Goal: Information Seeking & Learning: Compare options

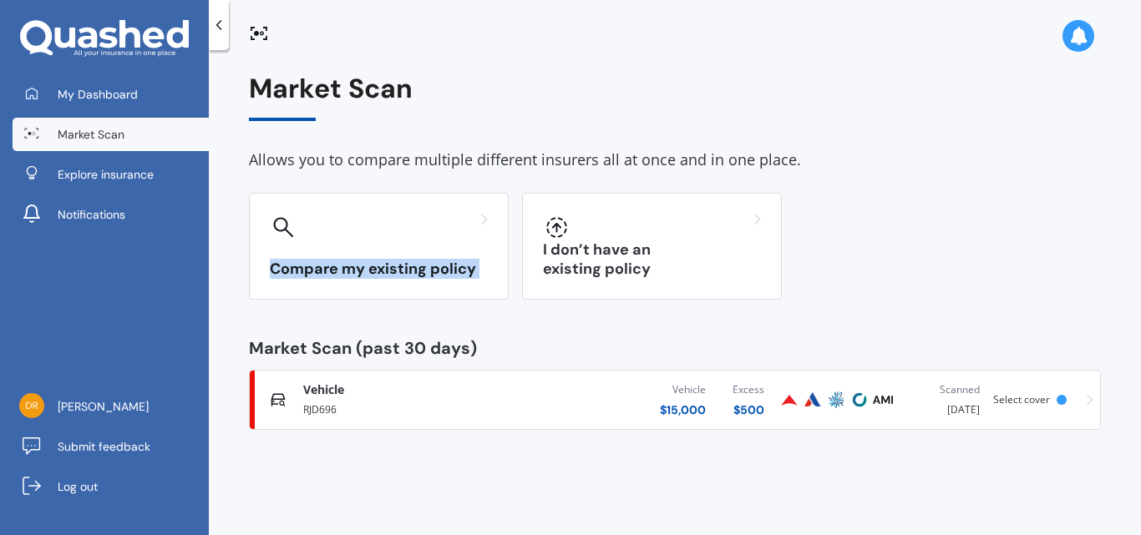
drag, startPoint x: 1090, startPoint y: 171, endPoint x: 1097, endPoint y: 241, distance: 70.5
click at [1097, 241] on div "Market Scan Allows you to compare multiple different insurers all at once and i…" at bounding box center [675, 251] width 852 height 357
click at [329, 398] on span "Vehicle" at bounding box center [323, 390] width 41 height 17
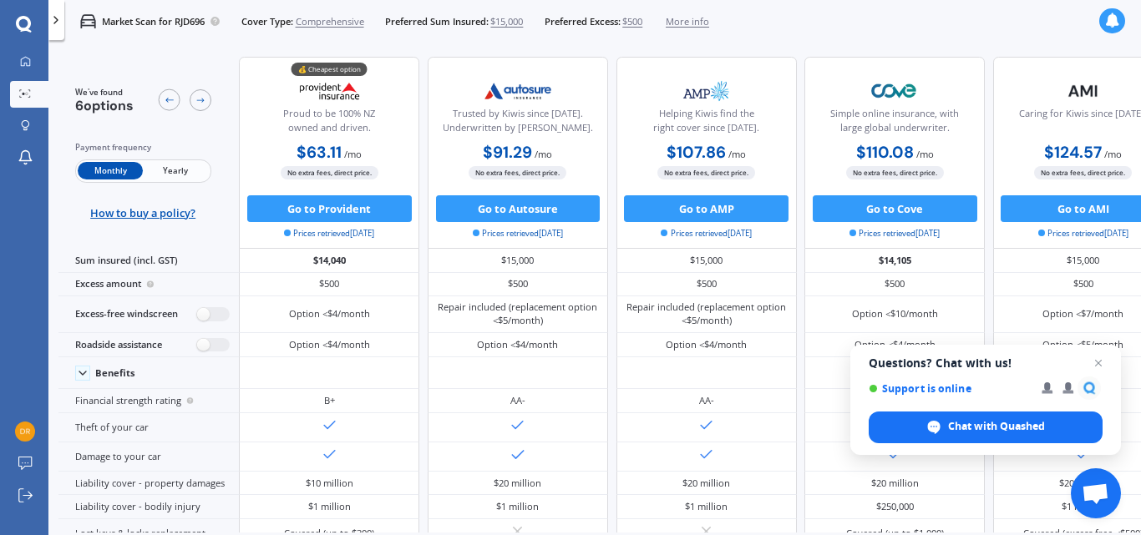
click at [591, 389] on div "AA-" at bounding box center [518, 400] width 180 height 23
click at [439, 90] on div "Trusted by Kiwis since [DATE]. Underwritten by [PERSON_NAME]." at bounding box center [517, 107] width 157 height 66
click at [188, 162] on span "Yearly" at bounding box center [175, 171] width 65 height 18
click at [179, 169] on span "Yearly" at bounding box center [175, 171] width 65 height 18
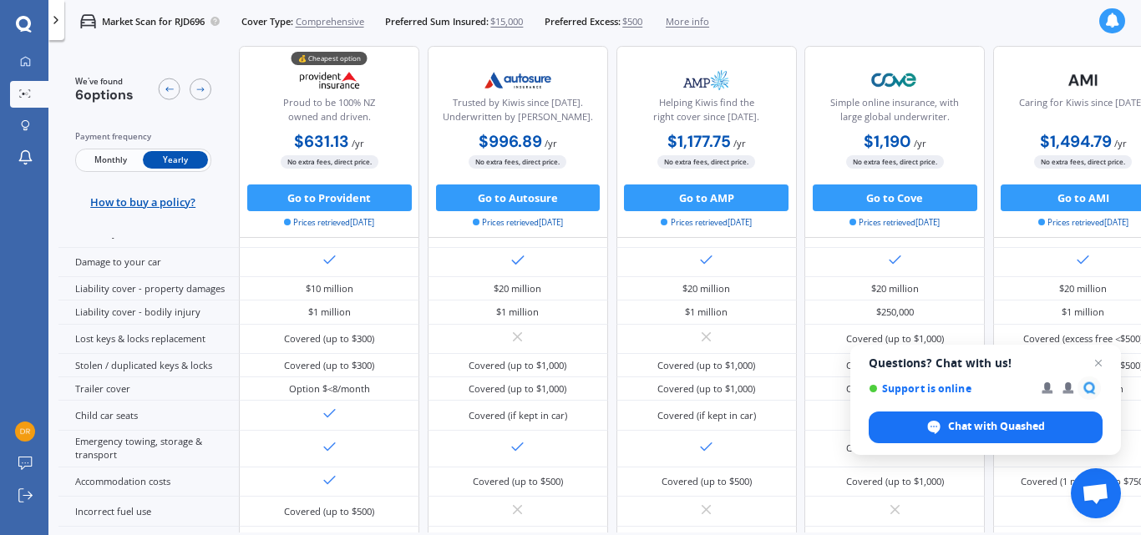
scroll to position [248, 0]
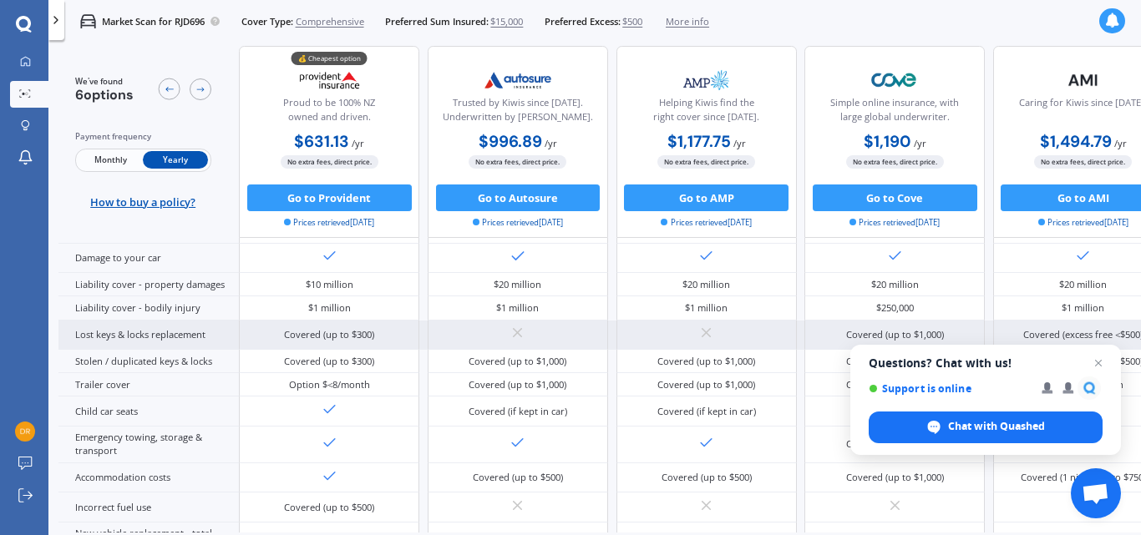
click at [192, 338] on div "Lost keys & locks replacement" at bounding box center [148, 335] width 180 height 29
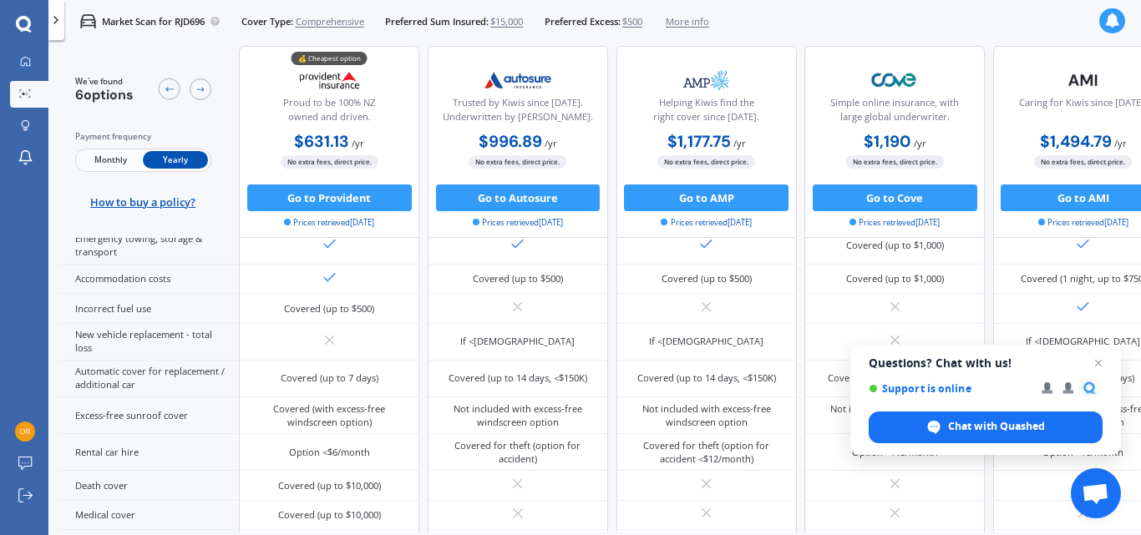
scroll to position [504, 0]
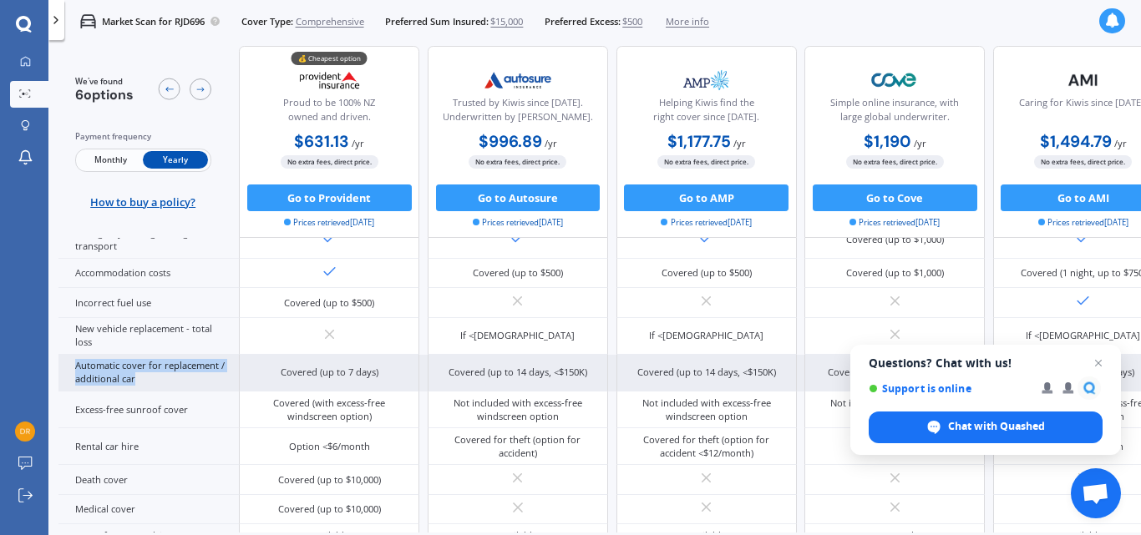
drag, startPoint x: 78, startPoint y: 364, endPoint x: 162, endPoint y: 383, distance: 86.5
click at [162, 383] on div "Automatic cover for replacement / additional car" at bounding box center [148, 373] width 180 height 37
copy div "Automatic cover for replacement / additional car"
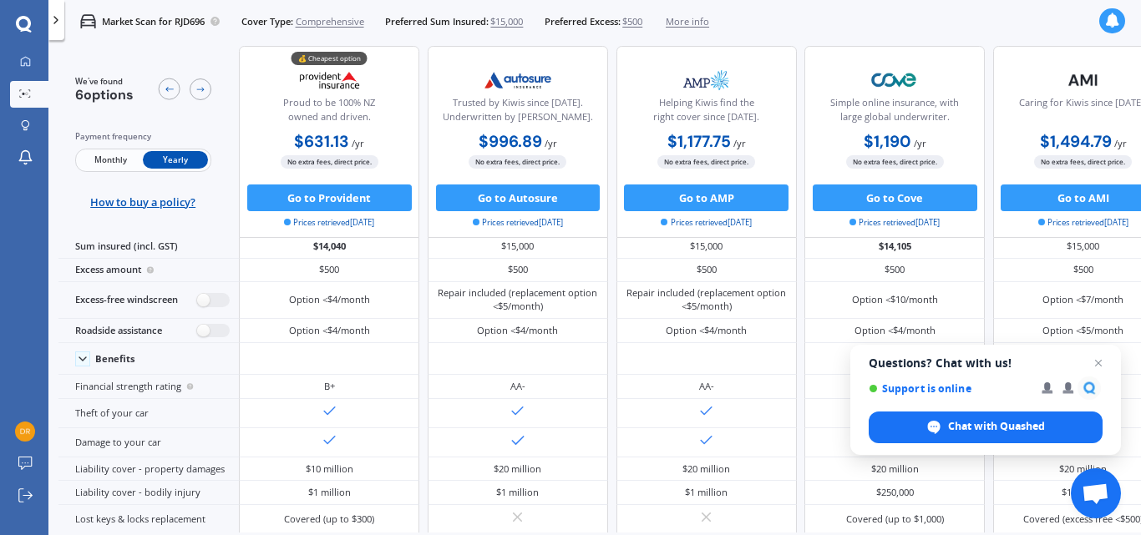
scroll to position [0, 0]
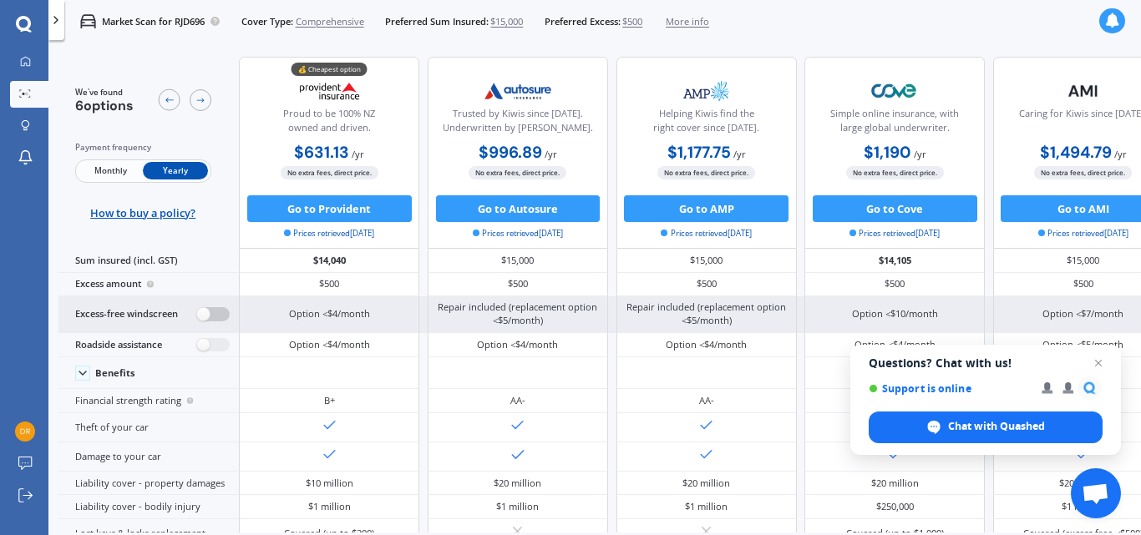
drag, startPoint x: 204, startPoint y: 313, endPoint x: 230, endPoint y: 313, distance: 26.7
click at [230, 313] on div "Excess-free windscreen" at bounding box center [148, 314] width 180 height 37
drag, startPoint x: 198, startPoint y: 313, endPoint x: 168, endPoint y: 314, distance: 30.1
click at [228, 316] on label at bounding box center [213, 314] width 33 height 14
radio input "true"
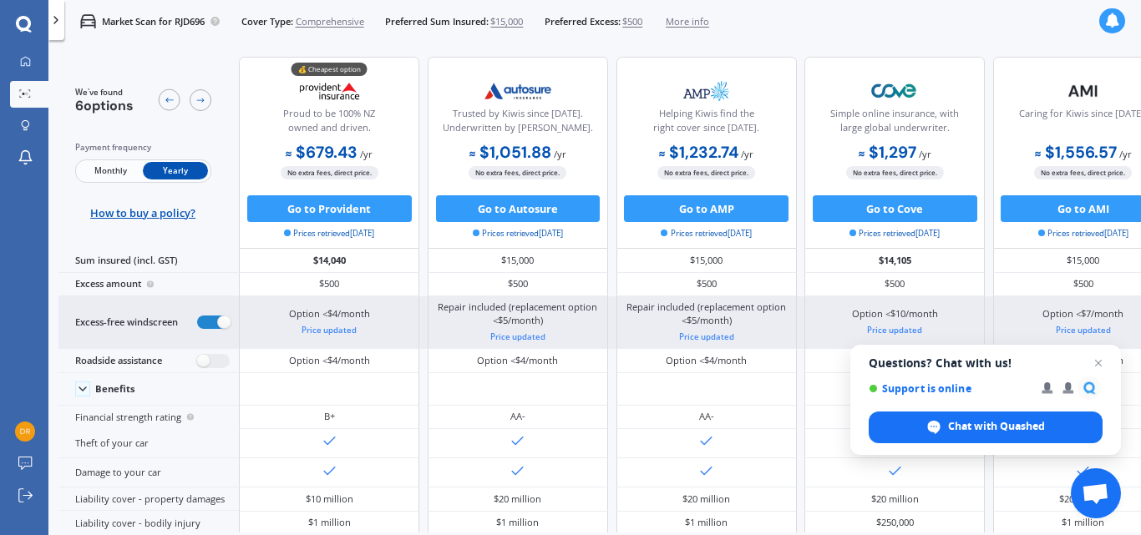
click at [167, 314] on div "Excess-free windscreen" at bounding box center [148, 322] width 180 height 53
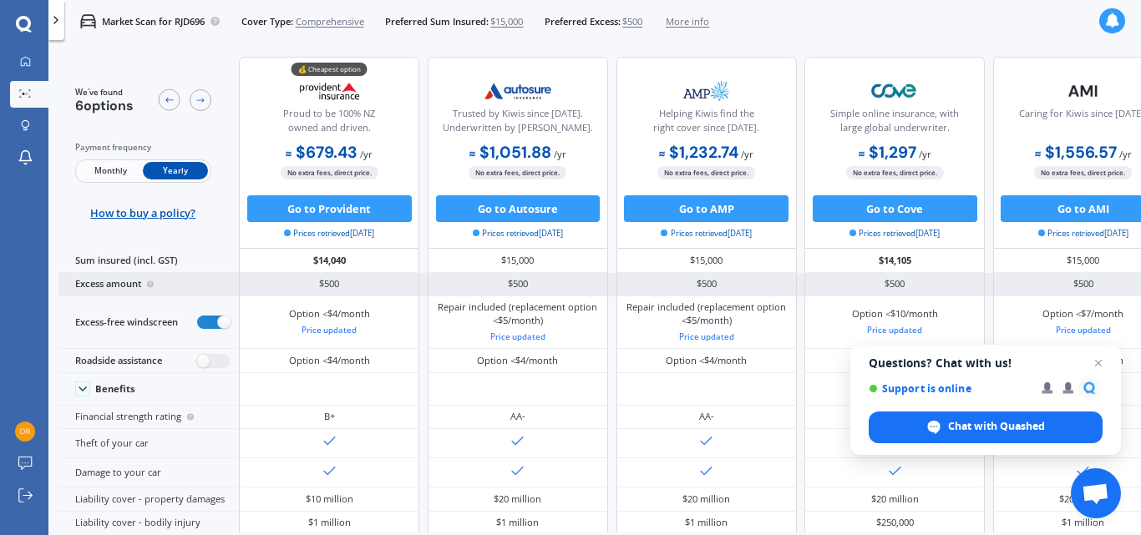
click at [169, 286] on div "Excess amount" at bounding box center [148, 284] width 180 height 23
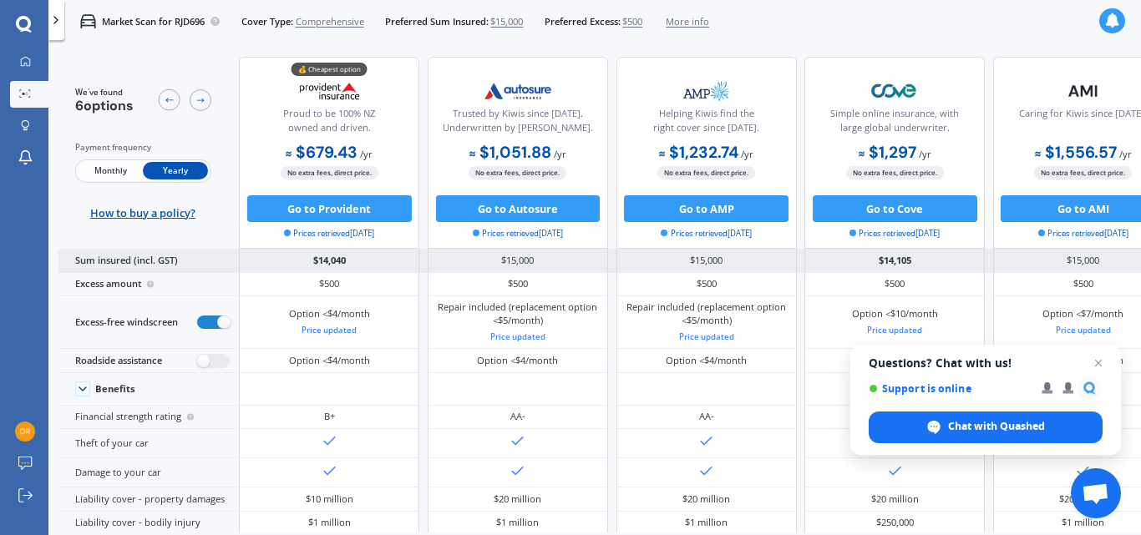
click at [167, 260] on div "Sum insured (incl. GST)" at bounding box center [148, 260] width 180 height 23
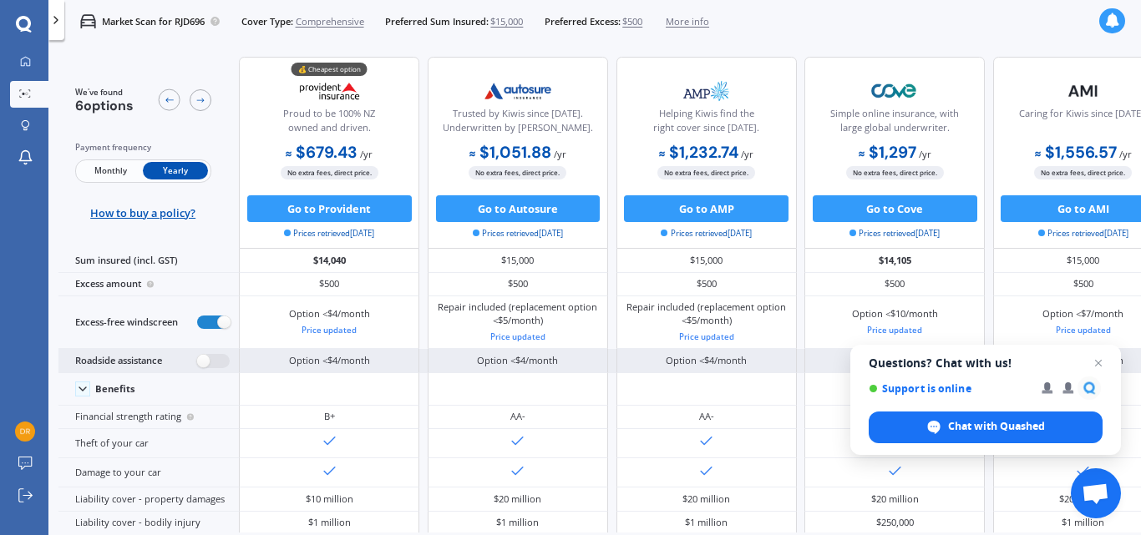
click at [98, 361] on div "Roadside assistance" at bounding box center [148, 361] width 180 height 24
drag, startPoint x: 75, startPoint y: 357, endPoint x: 169, endPoint y: 365, distance: 93.8
click at [169, 365] on div "Roadside assistance" at bounding box center [148, 361] width 180 height 24
copy div "Roadside assistance"
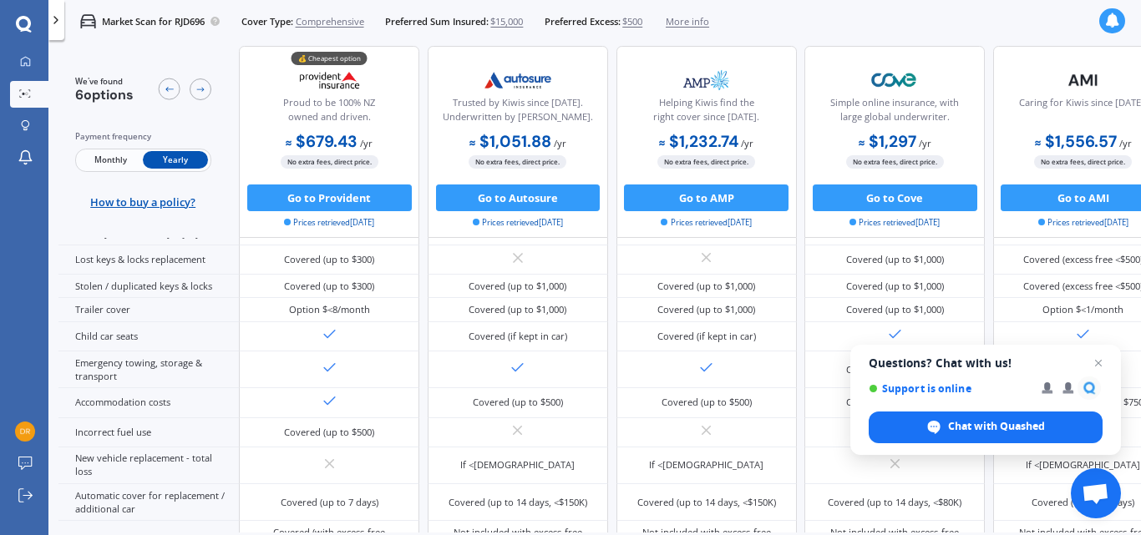
scroll to position [377, 0]
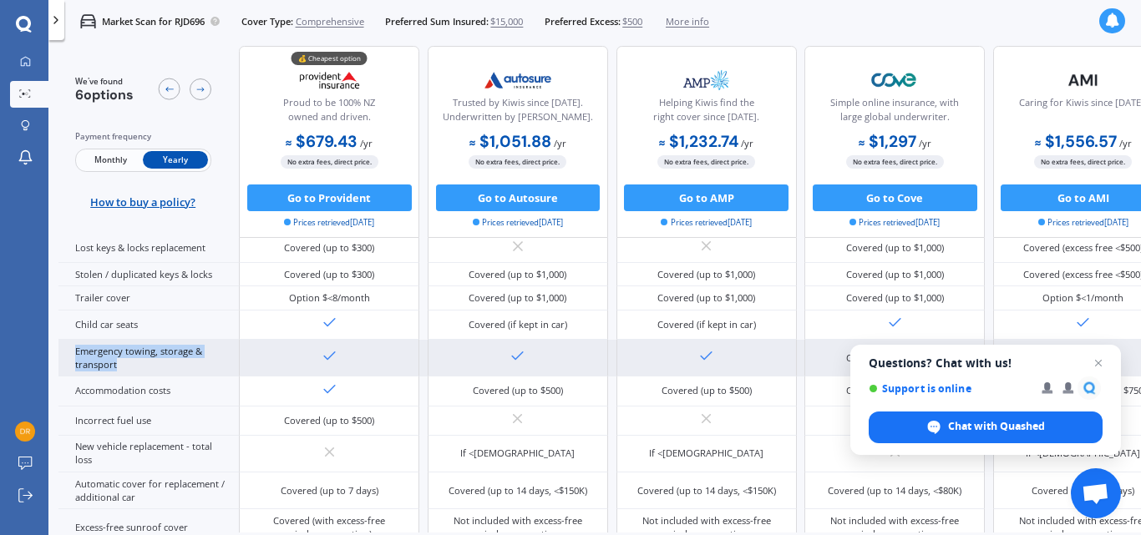
drag, startPoint x: 75, startPoint y: 345, endPoint x: 123, endPoint y: 366, distance: 52.0
click at [123, 366] on div "Emergency towing, storage & transport" at bounding box center [148, 358] width 180 height 37
copy div "Emergency towing, storage & transport"
click at [213, 360] on div "Emergency towing, storage & transport" at bounding box center [148, 358] width 180 height 37
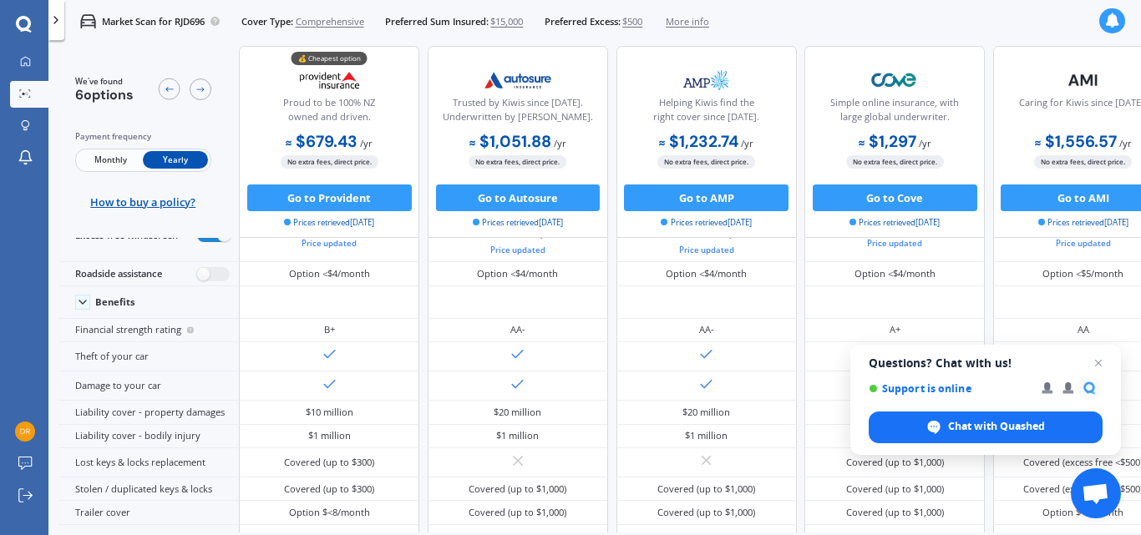
scroll to position [92, 0]
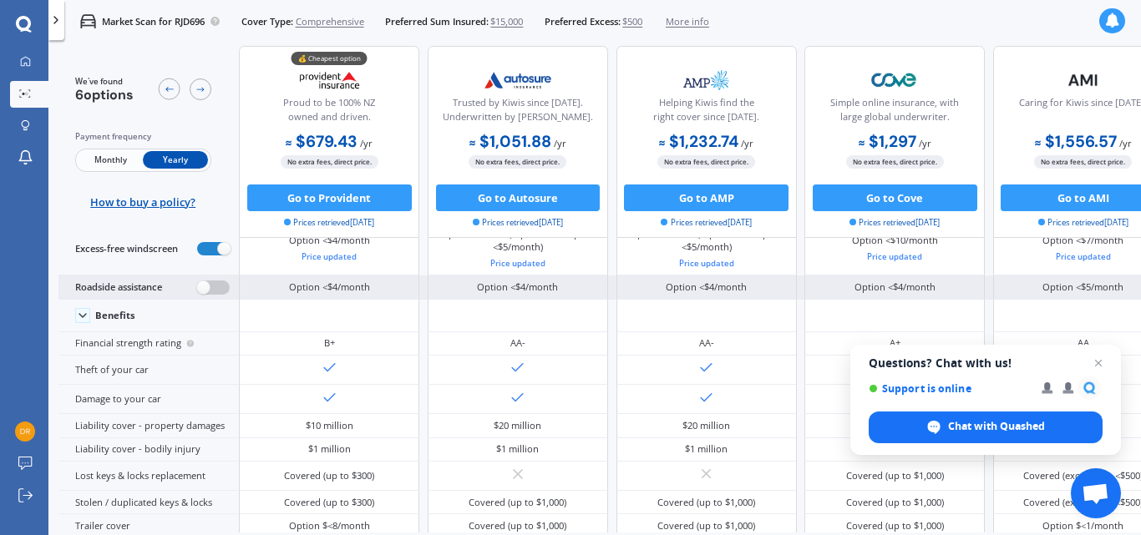
click at [203, 288] on label at bounding box center [213, 288] width 33 height 14
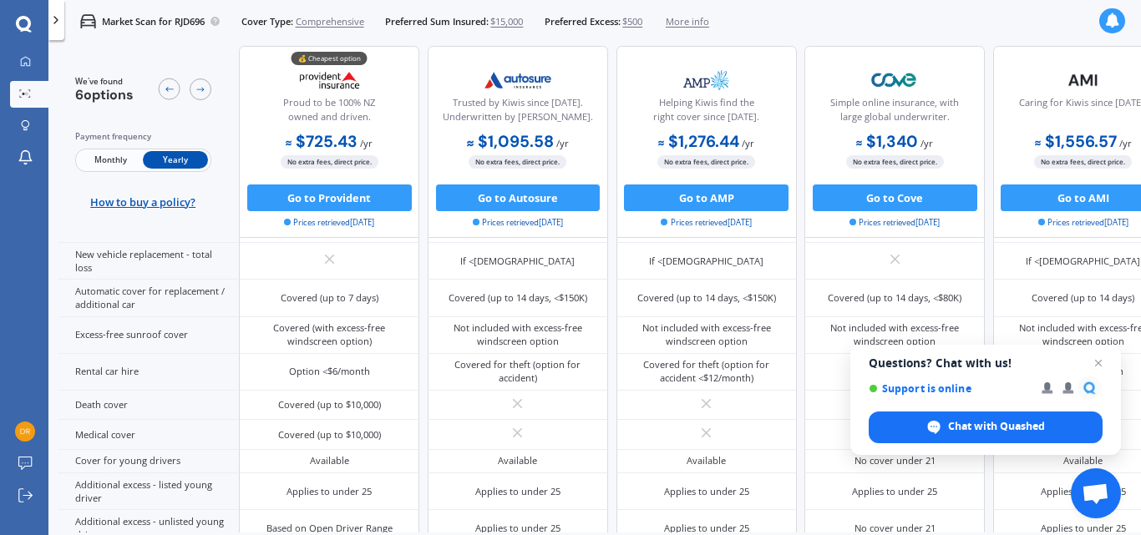
scroll to position [648, 0]
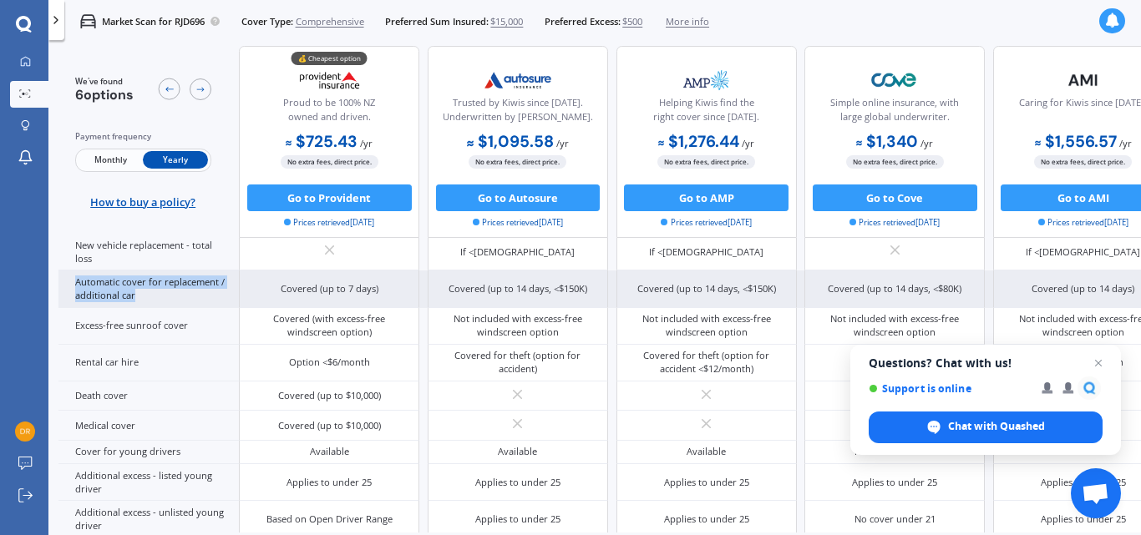
drag, startPoint x: 75, startPoint y: 277, endPoint x: 143, endPoint y: 296, distance: 70.1
click at [143, 296] on div "Automatic cover for replacement / additional car" at bounding box center [148, 289] width 180 height 37
copy div "Automatic cover for replacement / additional car"
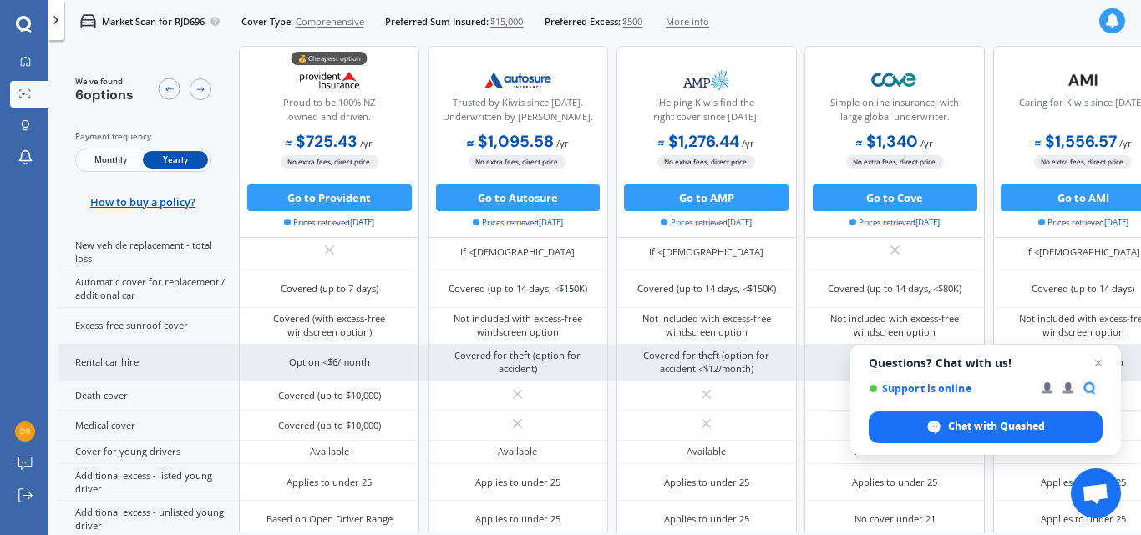
click at [225, 349] on div "Rental car hire" at bounding box center [148, 363] width 180 height 37
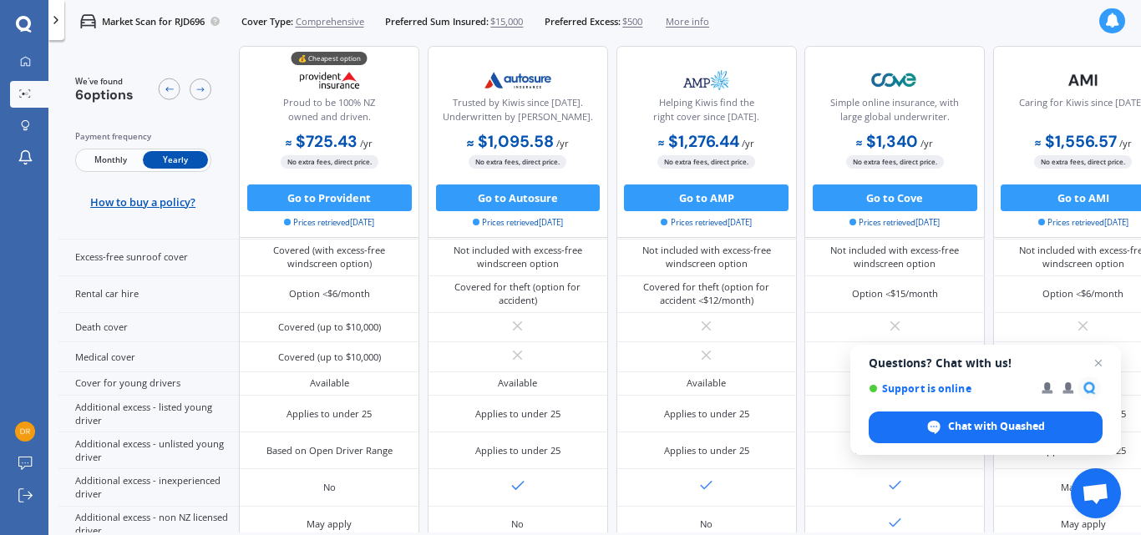
scroll to position [742, 0]
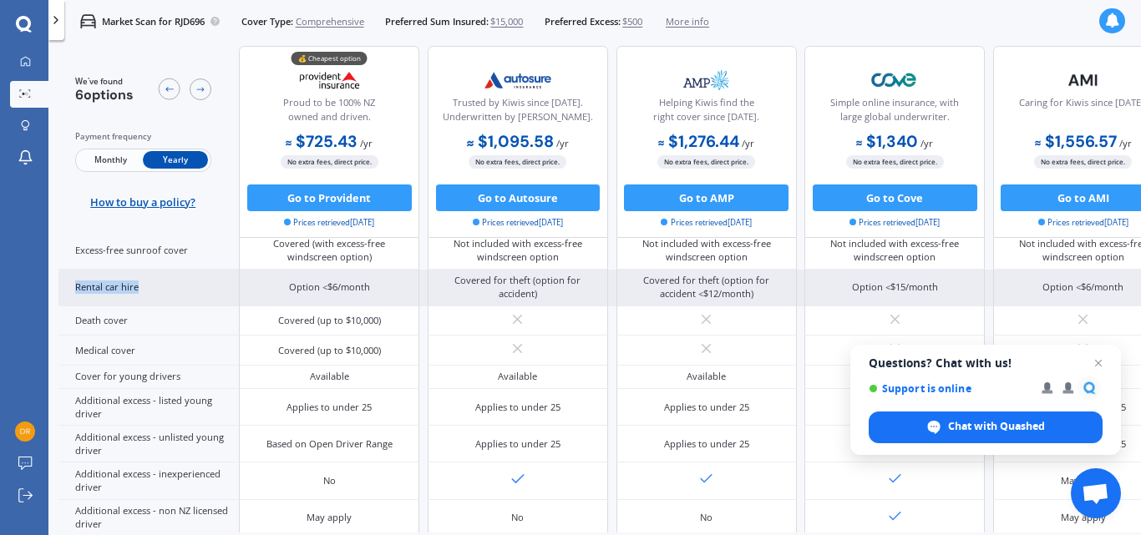
drag, startPoint x: 76, startPoint y: 286, endPoint x: 147, endPoint y: 288, distance: 71.0
click at [147, 288] on div "Rental car hire" at bounding box center [148, 288] width 180 height 37
copy div "Rental car hire"
click at [160, 270] on div "Rental car hire" at bounding box center [148, 288] width 180 height 37
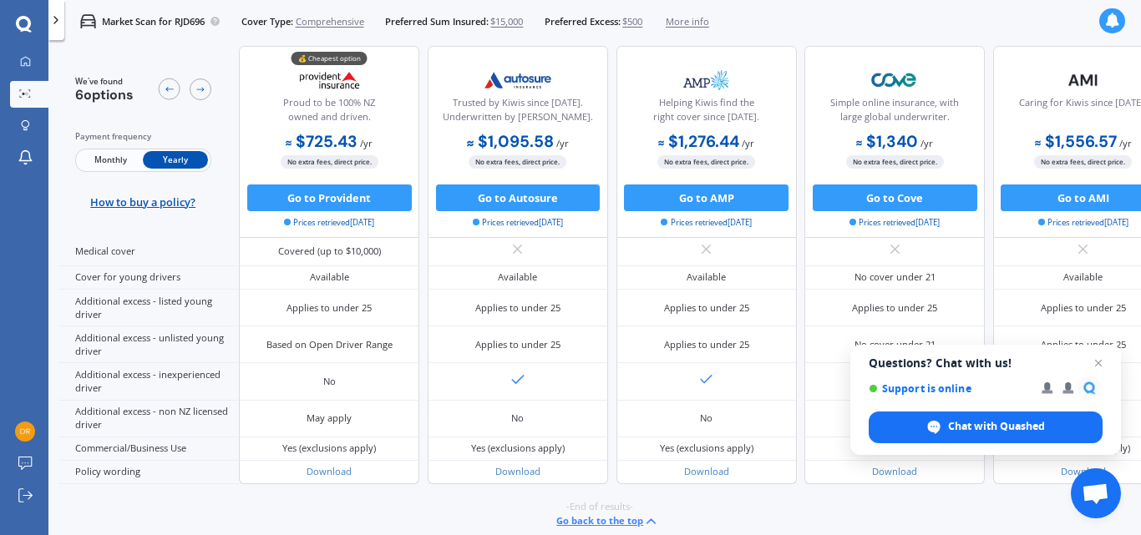
scroll to position [892, 0]
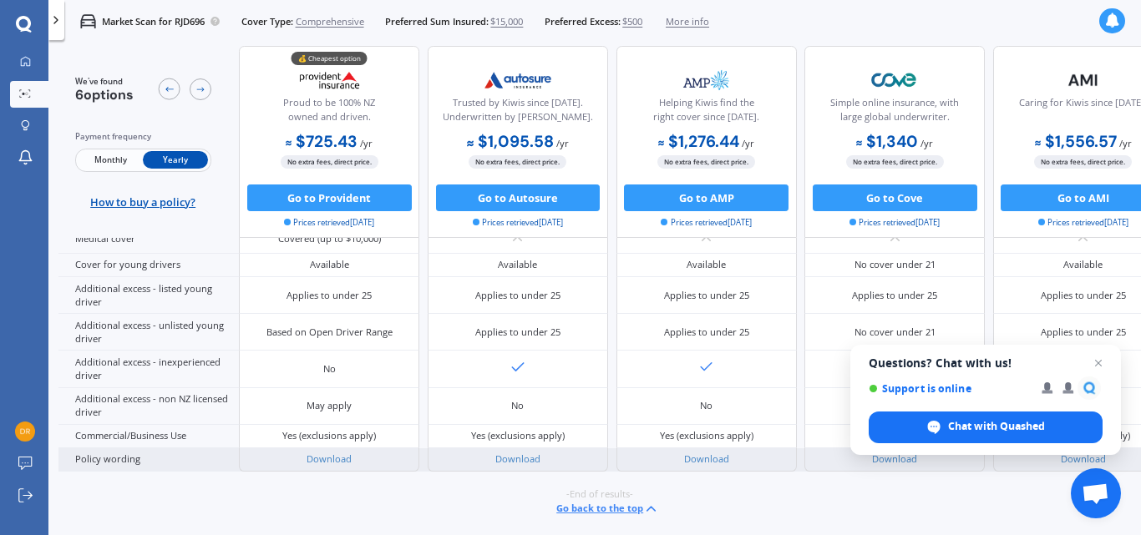
click at [552, 453] on div "Download" at bounding box center [518, 459] width 180 height 23
click at [530, 453] on link "Download" at bounding box center [517, 459] width 45 height 13
click at [714, 453] on link "Download" at bounding box center [706, 459] width 45 height 13
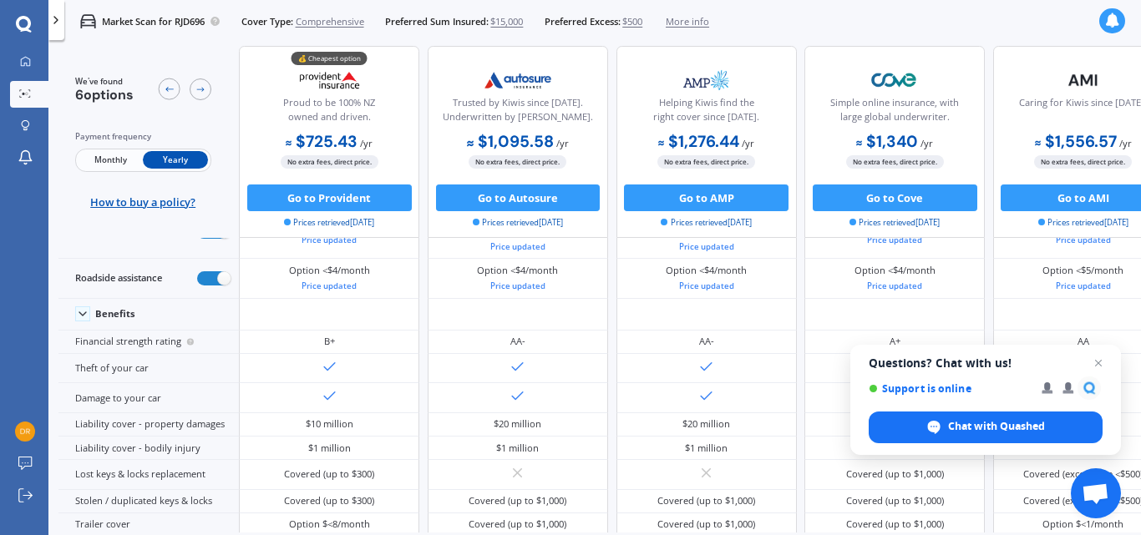
scroll to position [0, 0]
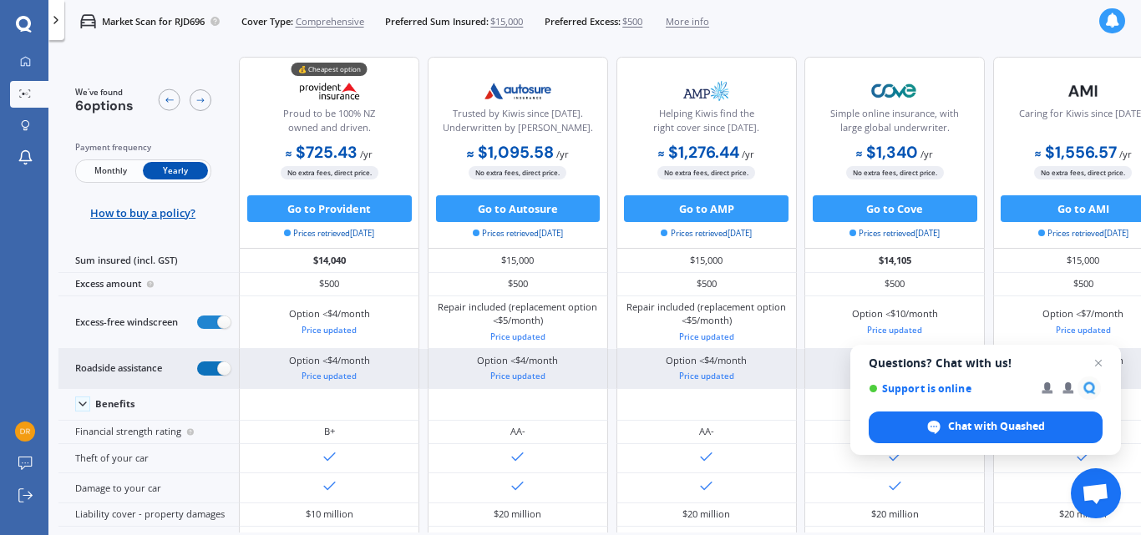
drag, startPoint x: 222, startPoint y: 367, endPoint x: 185, endPoint y: 369, distance: 36.8
click at [186, 368] on div "Roadside assistance" at bounding box center [148, 368] width 180 height 39
drag, startPoint x: 220, startPoint y: 367, endPoint x: 167, endPoint y: 362, distance: 53.8
click at [171, 361] on div "Roadside assistance" at bounding box center [148, 368] width 180 height 39
click at [153, 363] on div "Roadside assistance" at bounding box center [148, 368] width 180 height 39
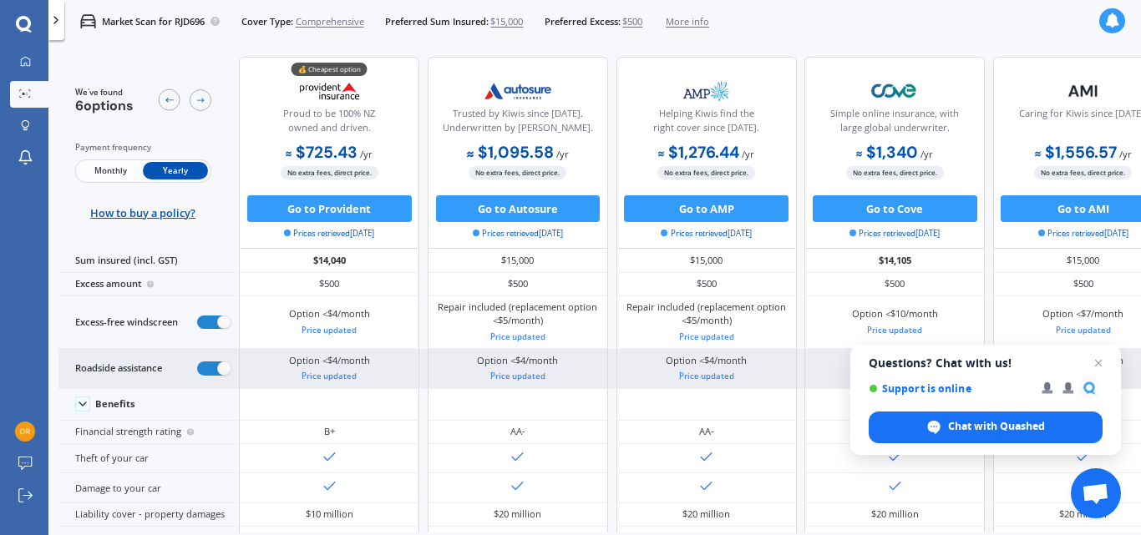
click at [142, 370] on div "Roadside assistance" at bounding box center [148, 368] width 180 height 39
drag, startPoint x: 221, startPoint y: 367, endPoint x: 168, endPoint y: 362, distance: 53.8
click at [168, 362] on div "Roadside assistance" at bounding box center [148, 368] width 180 height 39
click at [225, 370] on label at bounding box center [213, 369] width 33 height 14
radio input "false"
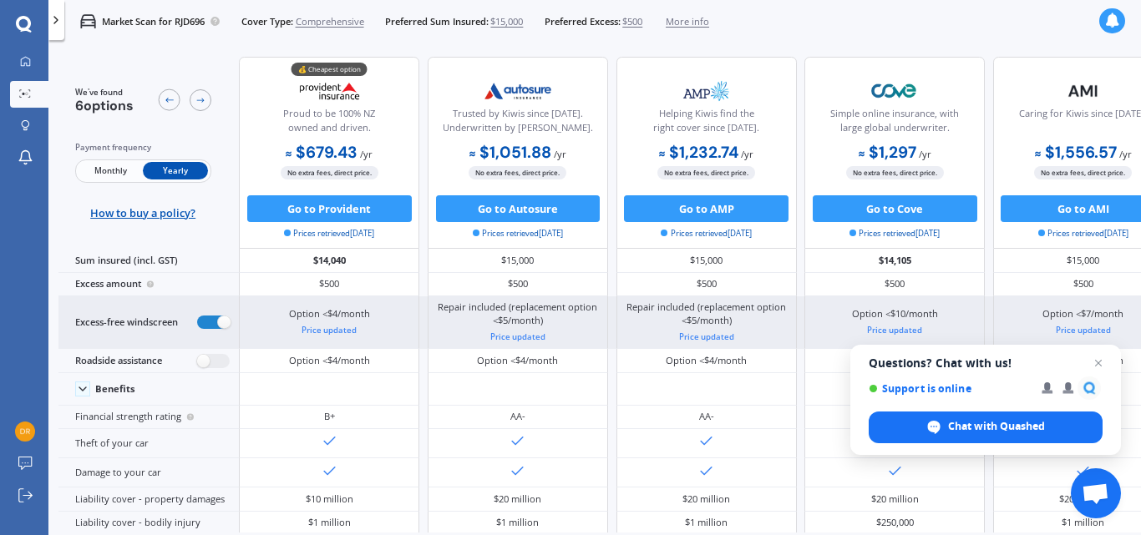
click at [341, 335] on div "Price updated" at bounding box center [329, 330] width 81 height 13
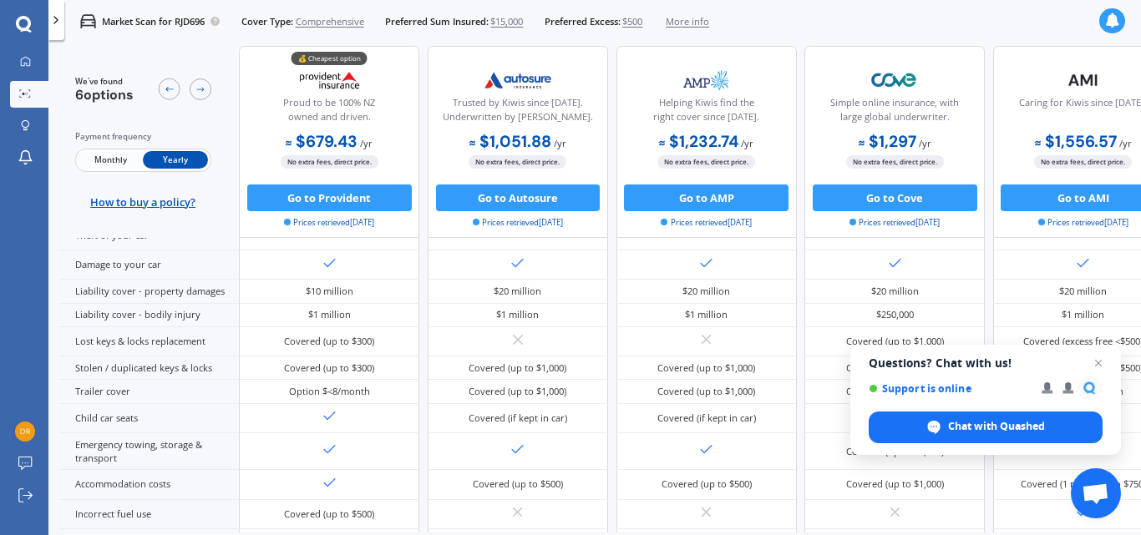
scroll to position [238, 0]
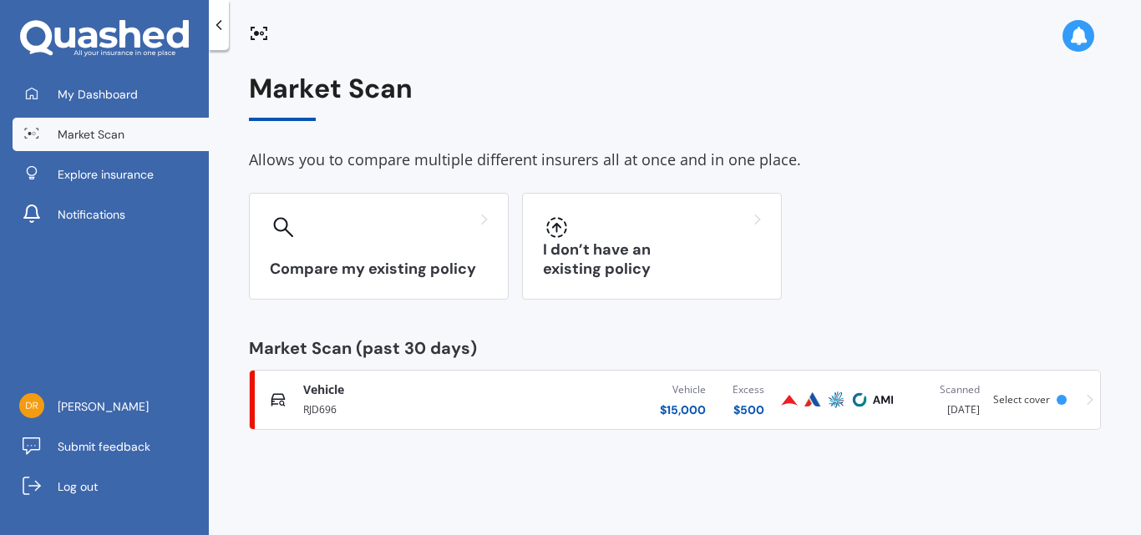
click at [325, 401] on div "RJD696" at bounding box center [413, 408] width 220 height 20
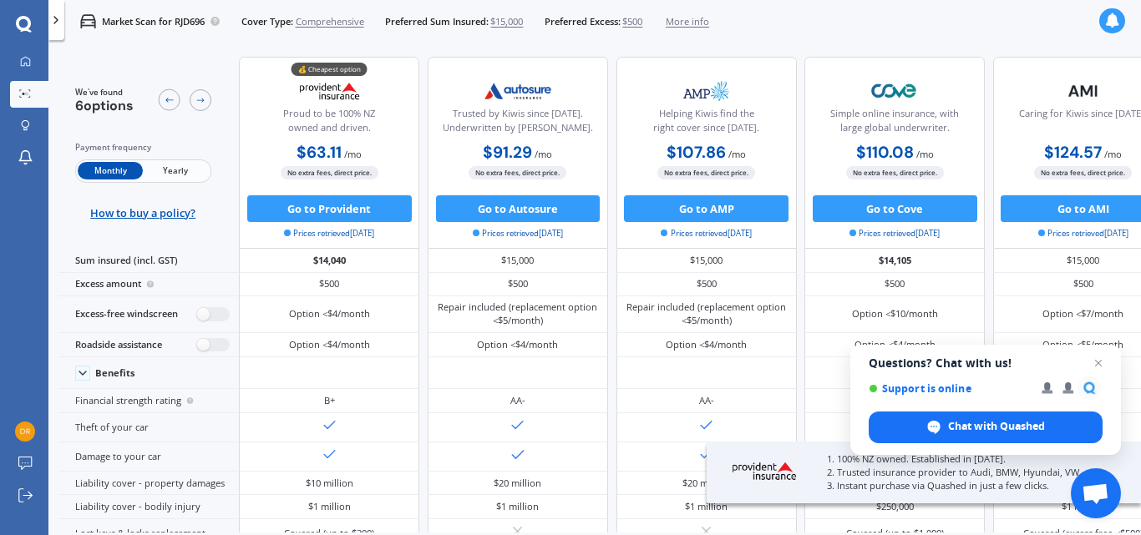
click at [185, 170] on span "Yearly" at bounding box center [175, 171] width 65 height 18
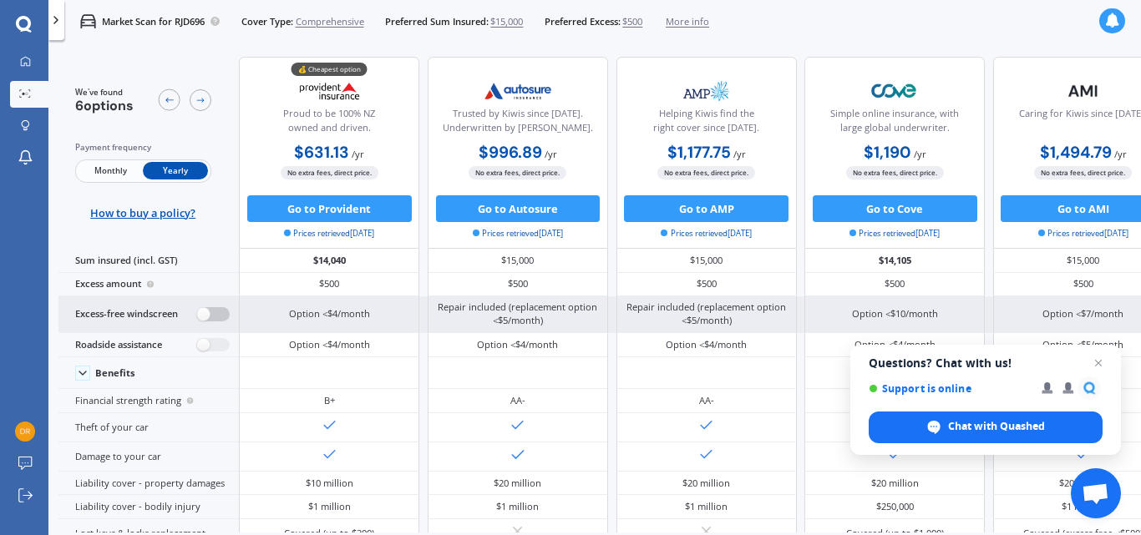
click at [202, 314] on label at bounding box center [213, 314] width 33 height 14
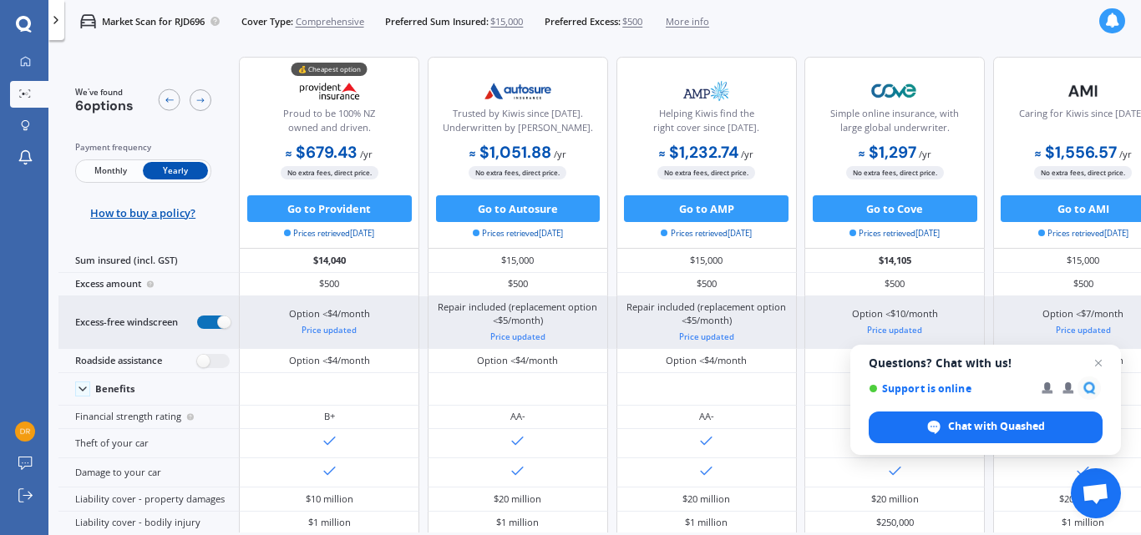
click at [225, 322] on label at bounding box center [213, 323] width 33 height 14
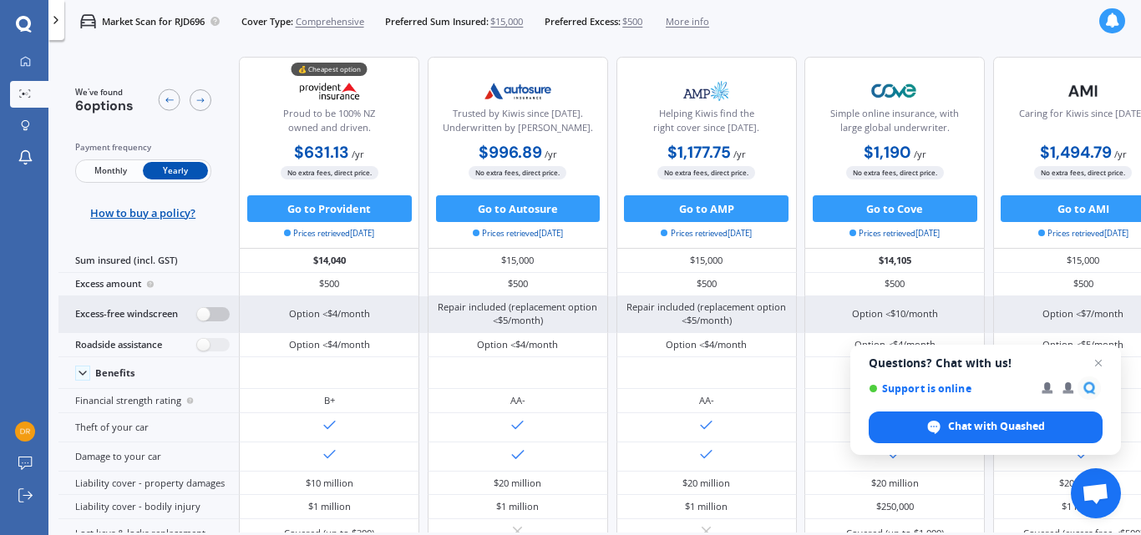
click at [203, 314] on label at bounding box center [213, 314] width 33 height 14
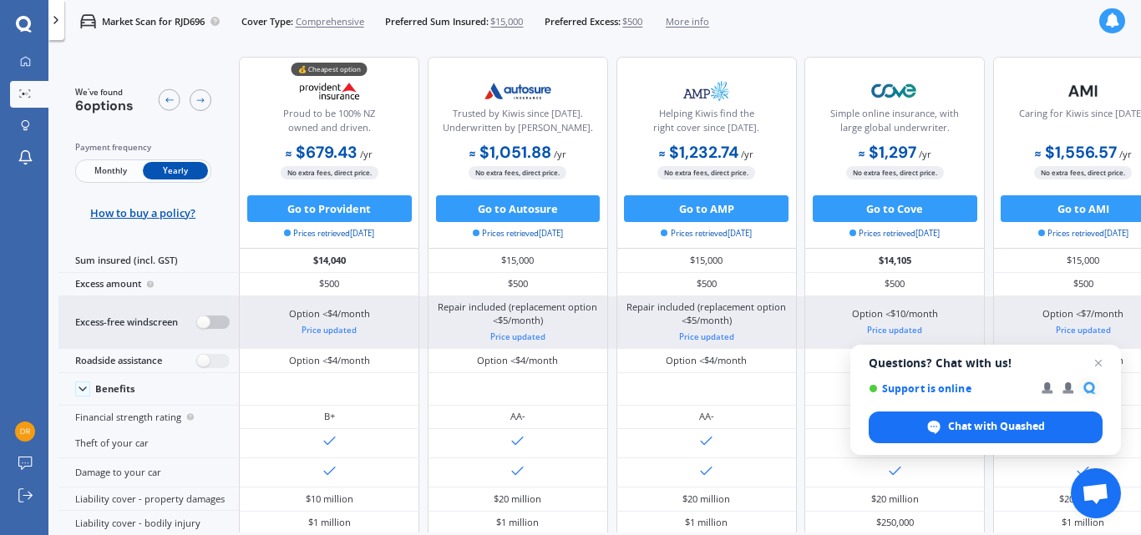
radio input "true"
